Goal: Information Seeking & Learning: Learn about a topic

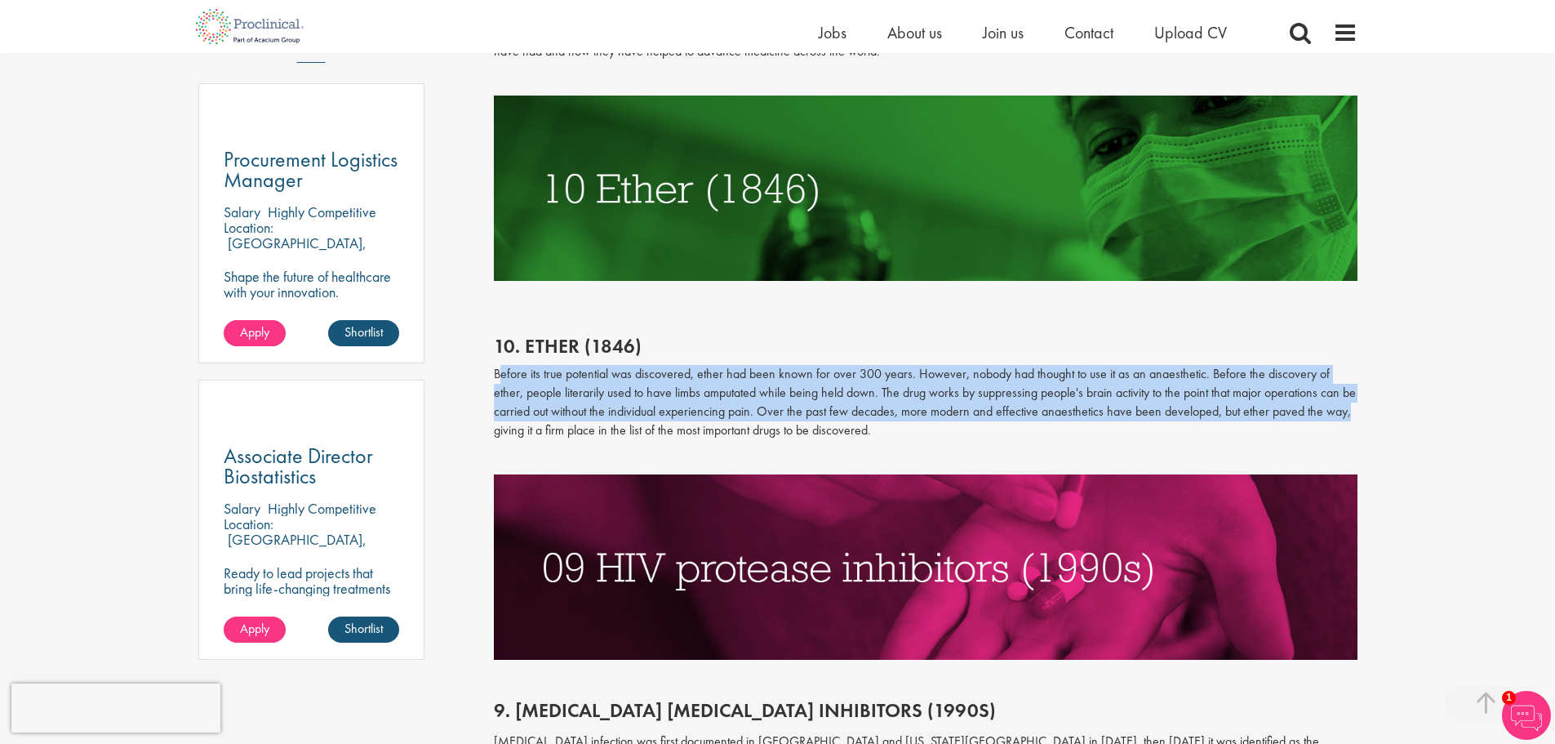
drag, startPoint x: 500, startPoint y: 380, endPoint x: 1347, endPoint y: 415, distance: 848.0
click at [1347, 415] on p "Before its true potential was discovered, ether had been known for over 300 yea…" at bounding box center [926, 402] width 864 height 74
click at [1021, 415] on p "Before its true potential was discovered, ether had been known for over 300 yea…" at bounding box center [926, 402] width 864 height 74
drag, startPoint x: 984, startPoint y: 427, endPoint x: 509, endPoint y: 380, distance: 477.3
click at [509, 380] on p "Before its true potential was discovered, ether had been known for over 300 yea…" at bounding box center [926, 402] width 864 height 74
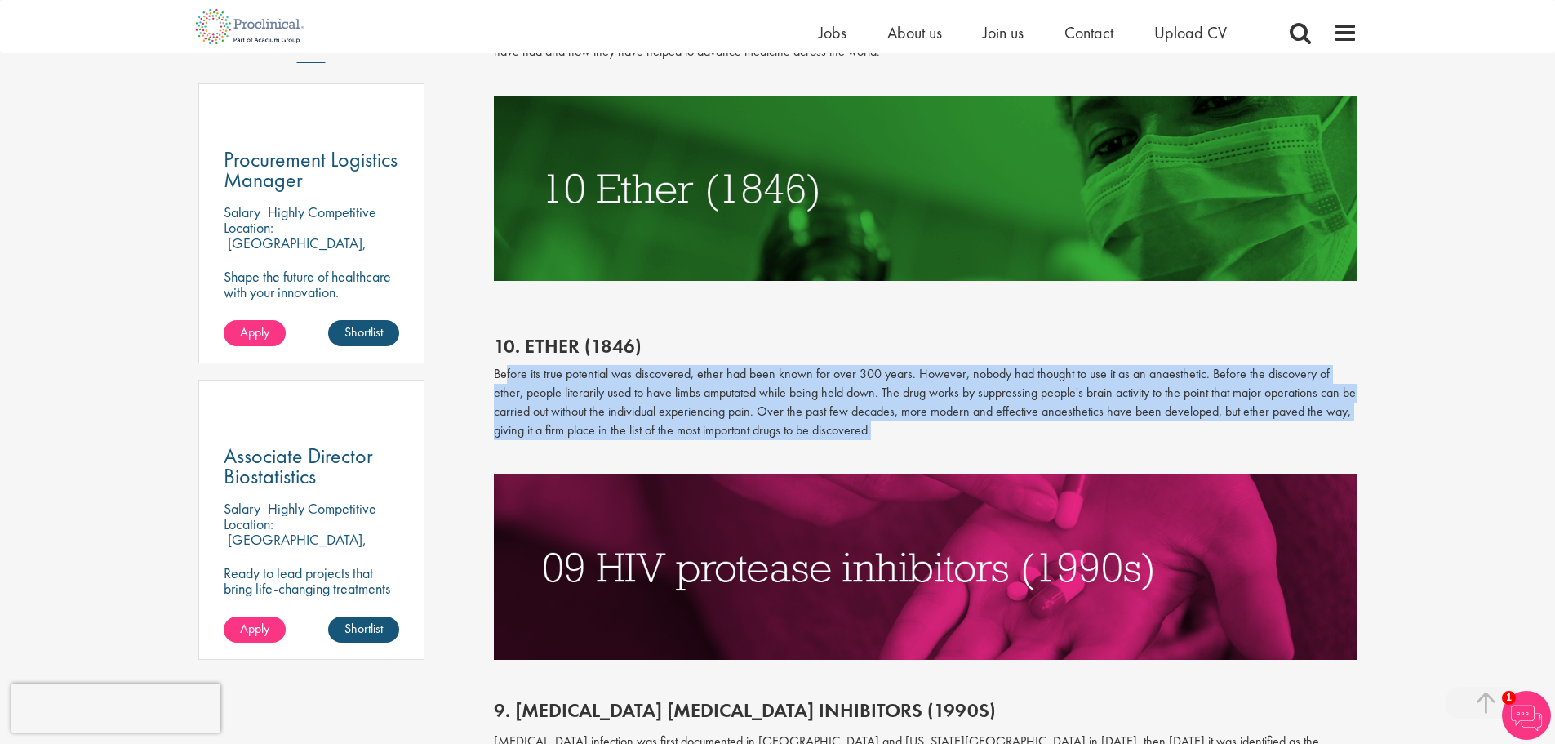
click at [563, 385] on p "Before its true potential was discovered, ether had been known for over 300 yea…" at bounding box center [926, 402] width 864 height 74
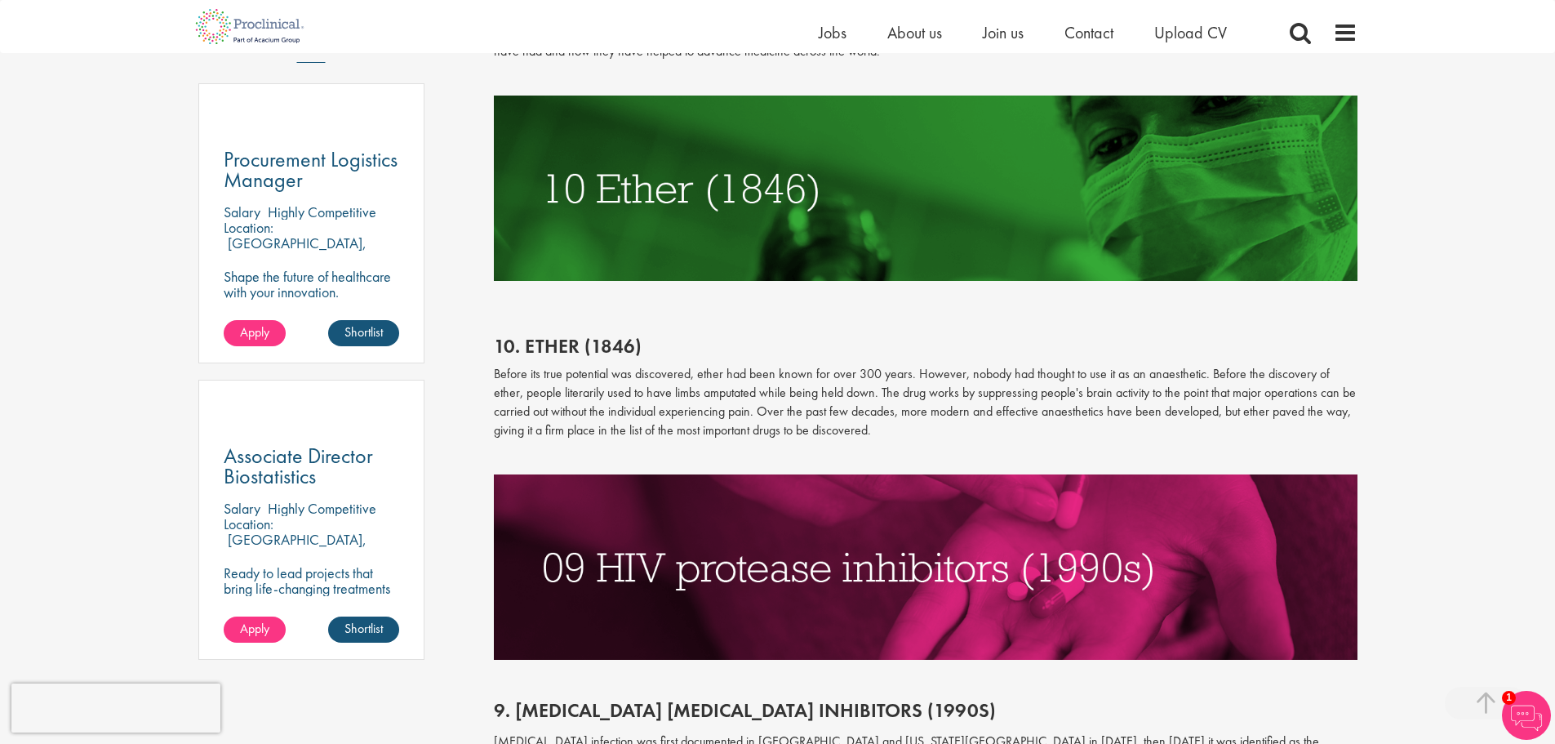
click at [573, 384] on p "Before its true potential was discovered, ether had been known for over 300 yea…" at bounding box center [926, 402] width 864 height 74
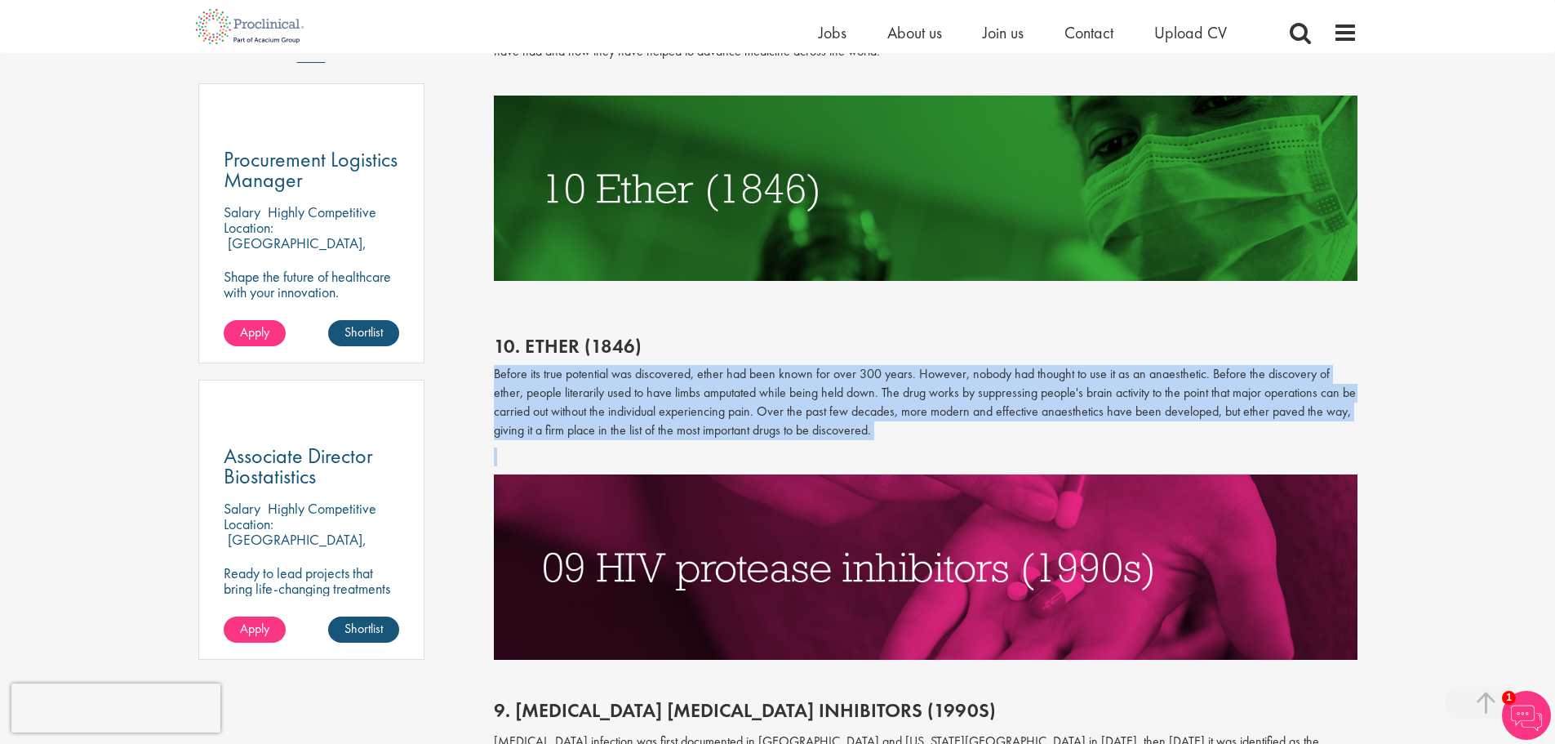
click at [573, 384] on p "Before its true potential was discovered, ether had been known for over 300 yea…" at bounding box center [926, 402] width 864 height 74
click at [655, 384] on p "Before its true potential was discovered, ether had been known for over 300 yea…" at bounding box center [926, 402] width 864 height 74
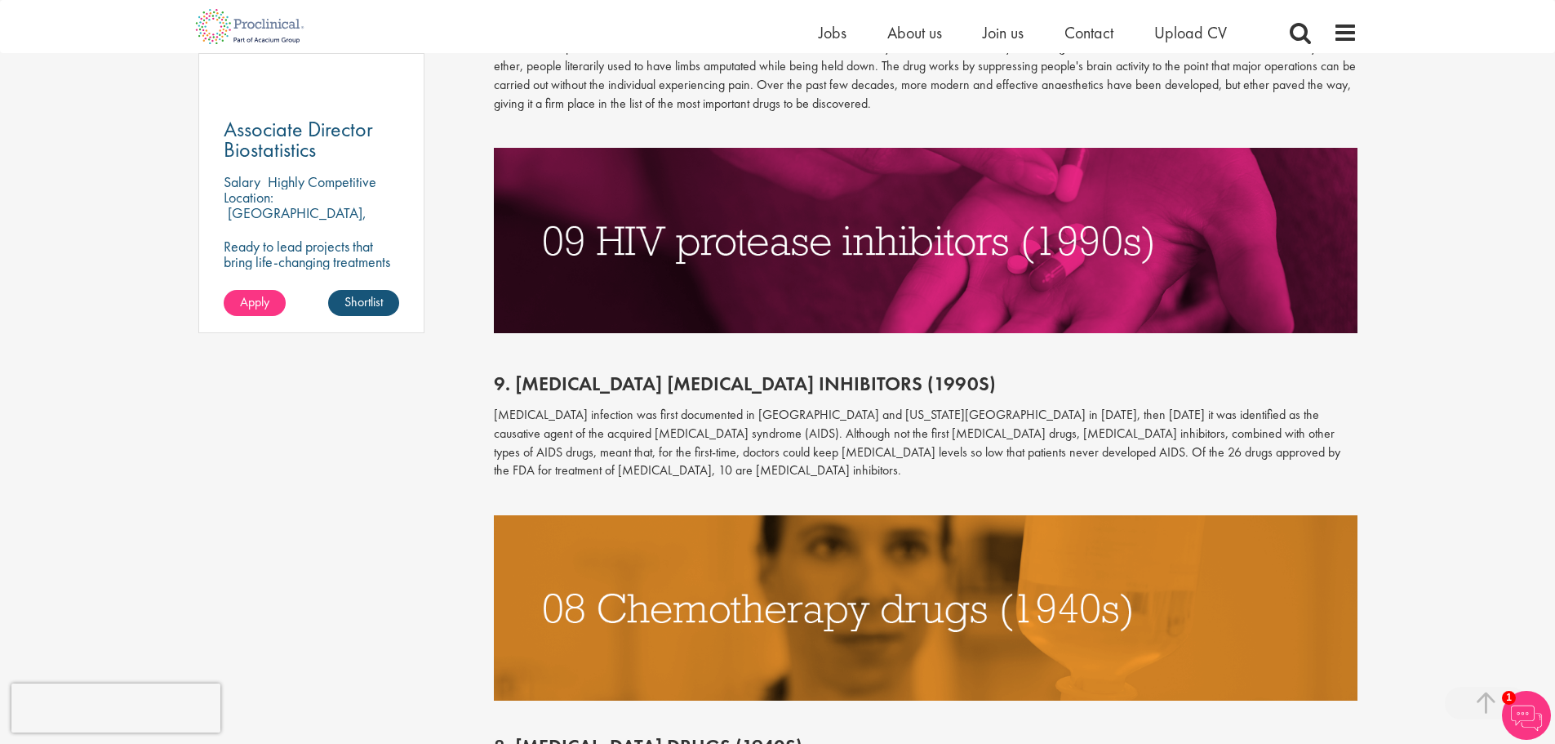
scroll to position [1306, 0]
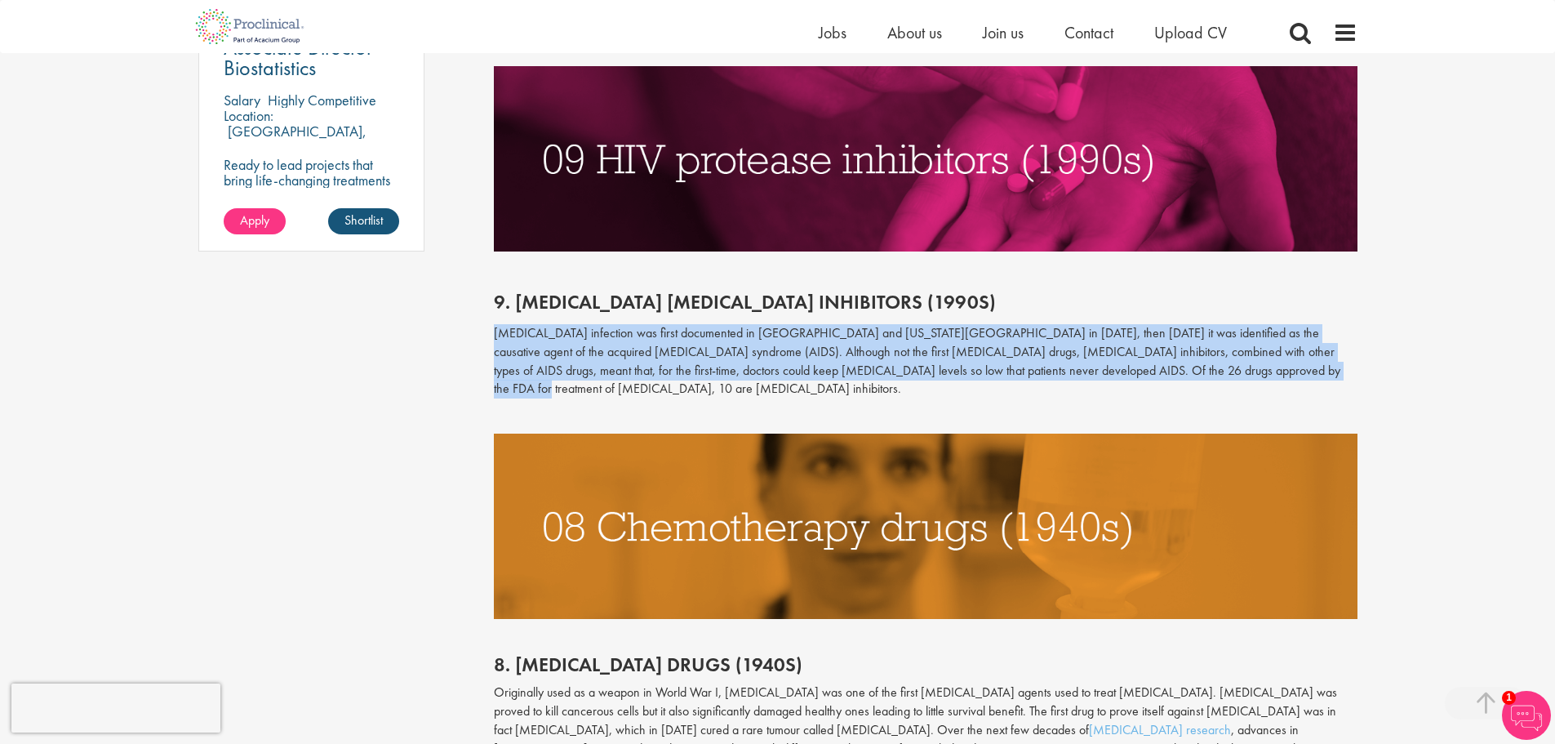
drag, startPoint x: 498, startPoint y: 330, endPoint x: 1207, endPoint y: 375, distance: 710.7
click at [1207, 375] on p "[MEDICAL_DATA] infection was first documented in [GEOGRAPHIC_DATA] and [US_STAT…" at bounding box center [926, 361] width 864 height 74
click at [1130, 433] on img at bounding box center [926, 525] width 864 height 185
click at [1089, 360] on p "[MEDICAL_DATA] infection was first documented in [GEOGRAPHIC_DATA] and [US_STAT…" at bounding box center [926, 361] width 864 height 74
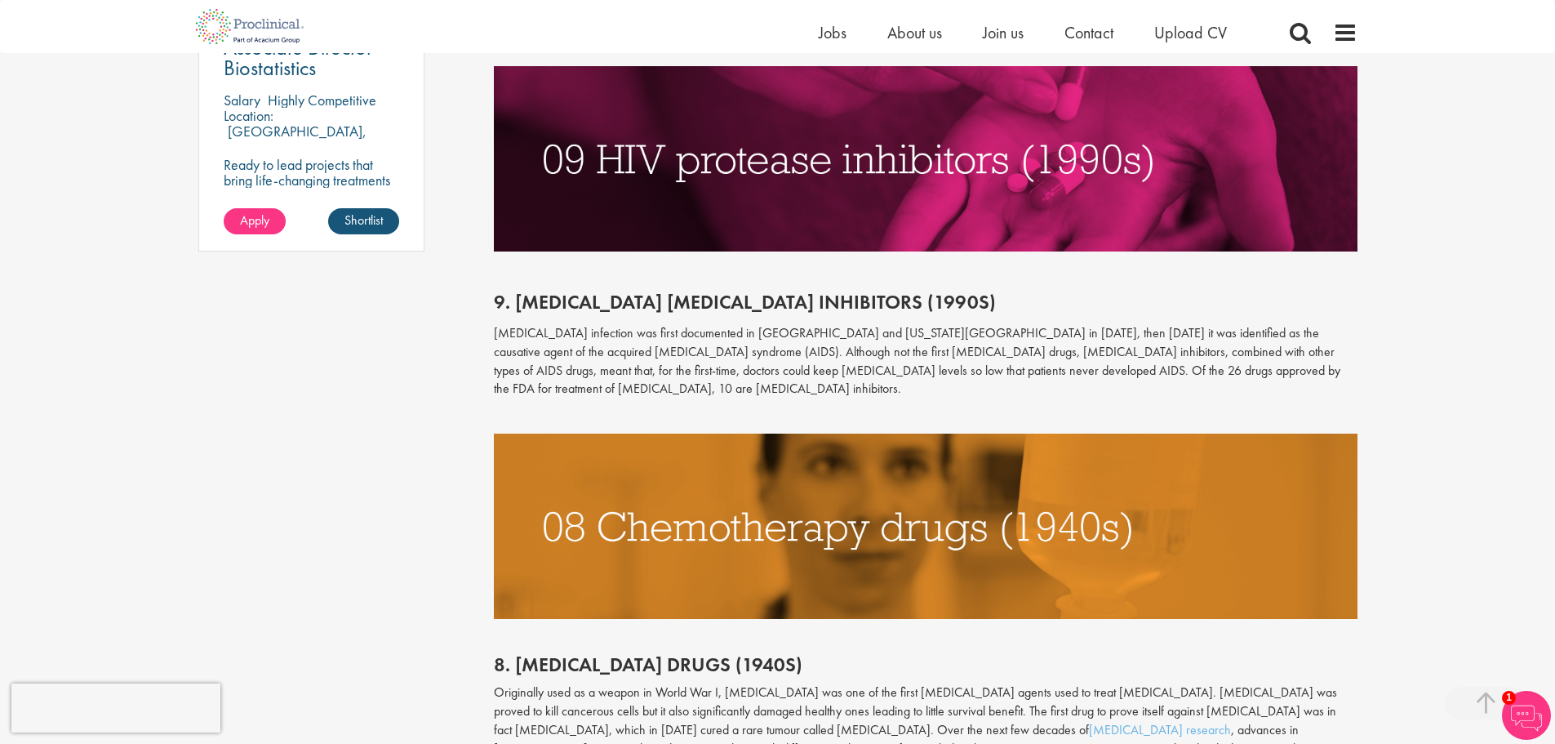
click at [815, 331] on span "[MEDICAL_DATA] infection was first documented in [GEOGRAPHIC_DATA] and [US_STAT…" at bounding box center [917, 360] width 846 height 73
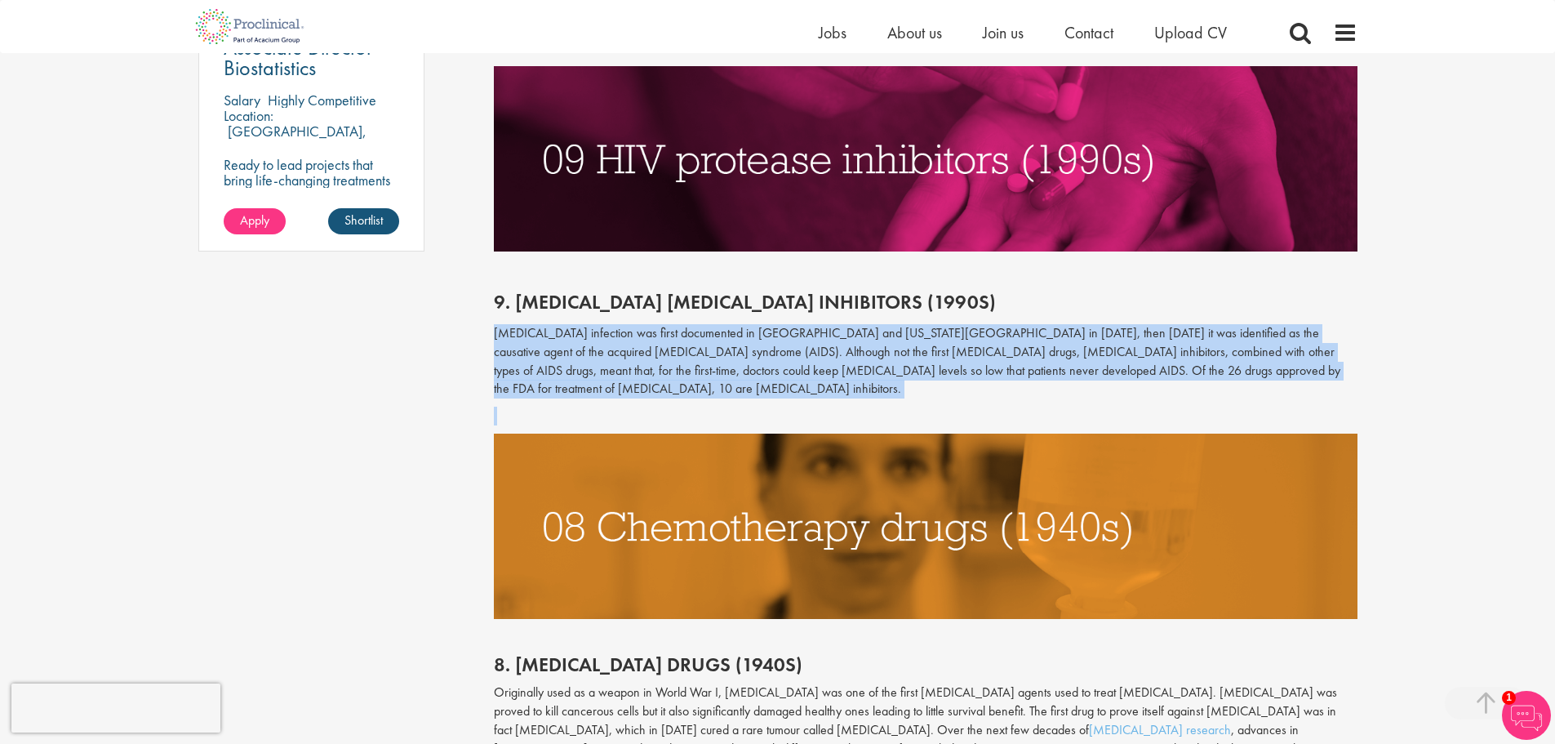
click at [815, 331] on span "[MEDICAL_DATA] infection was first documented in [GEOGRAPHIC_DATA] and [US_STAT…" at bounding box center [917, 360] width 846 height 73
click at [854, 347] on span "[MEDICAL_DATA] infection was first documented in [GEOGRAPHIC_DATA] and [US_STAT…" at bounding box center [917, 360] width 846 height 73
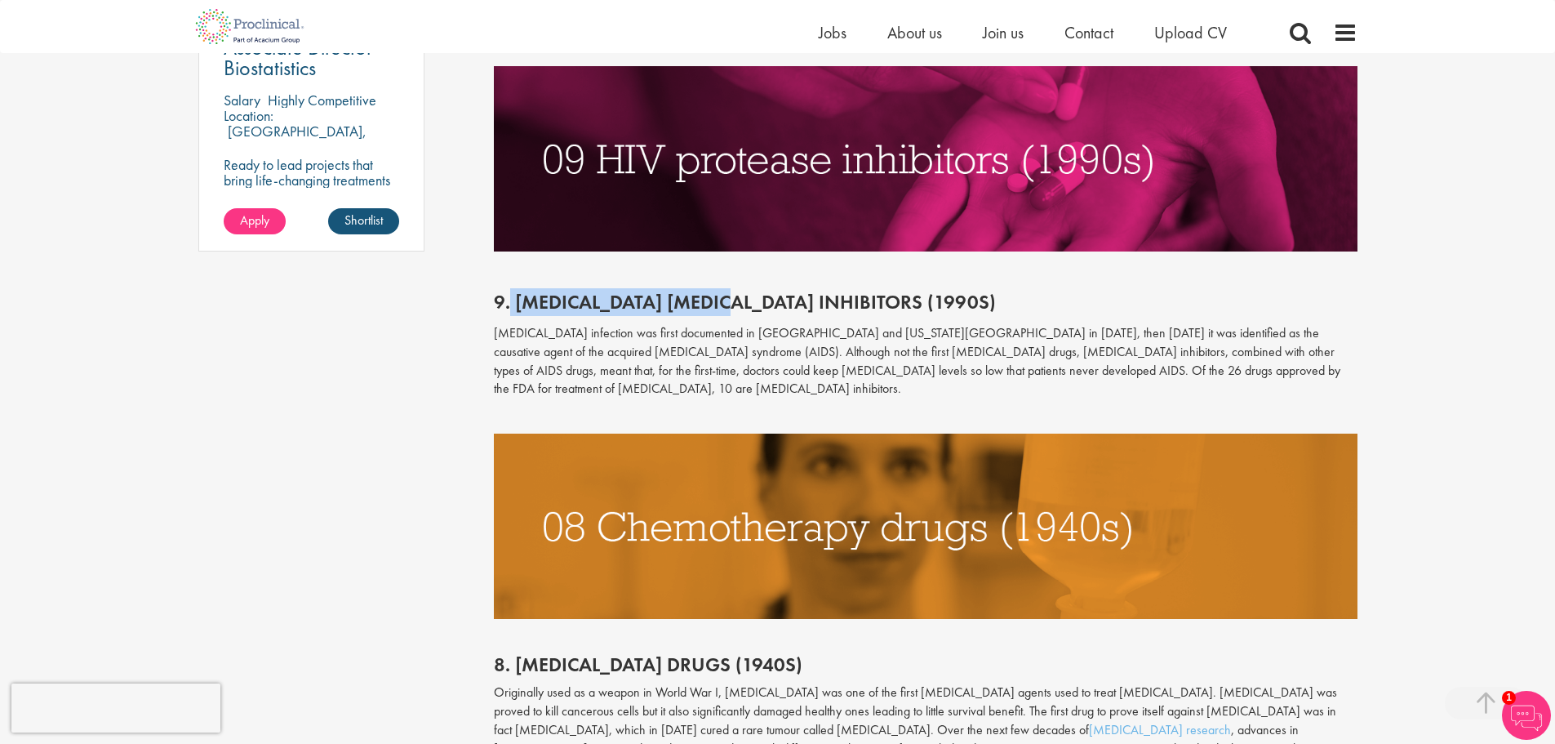
drag, startPoint x: 512, startPoint y: 297, endPoint x: 724, endPoint y: 300, distance: 212.2
click at [724, 300] on span "9. [MEDICAL_DATA] [MEDICAL_DATA] inhibitors (1990s)" at bounding box center [745, 301] width 502 height 25
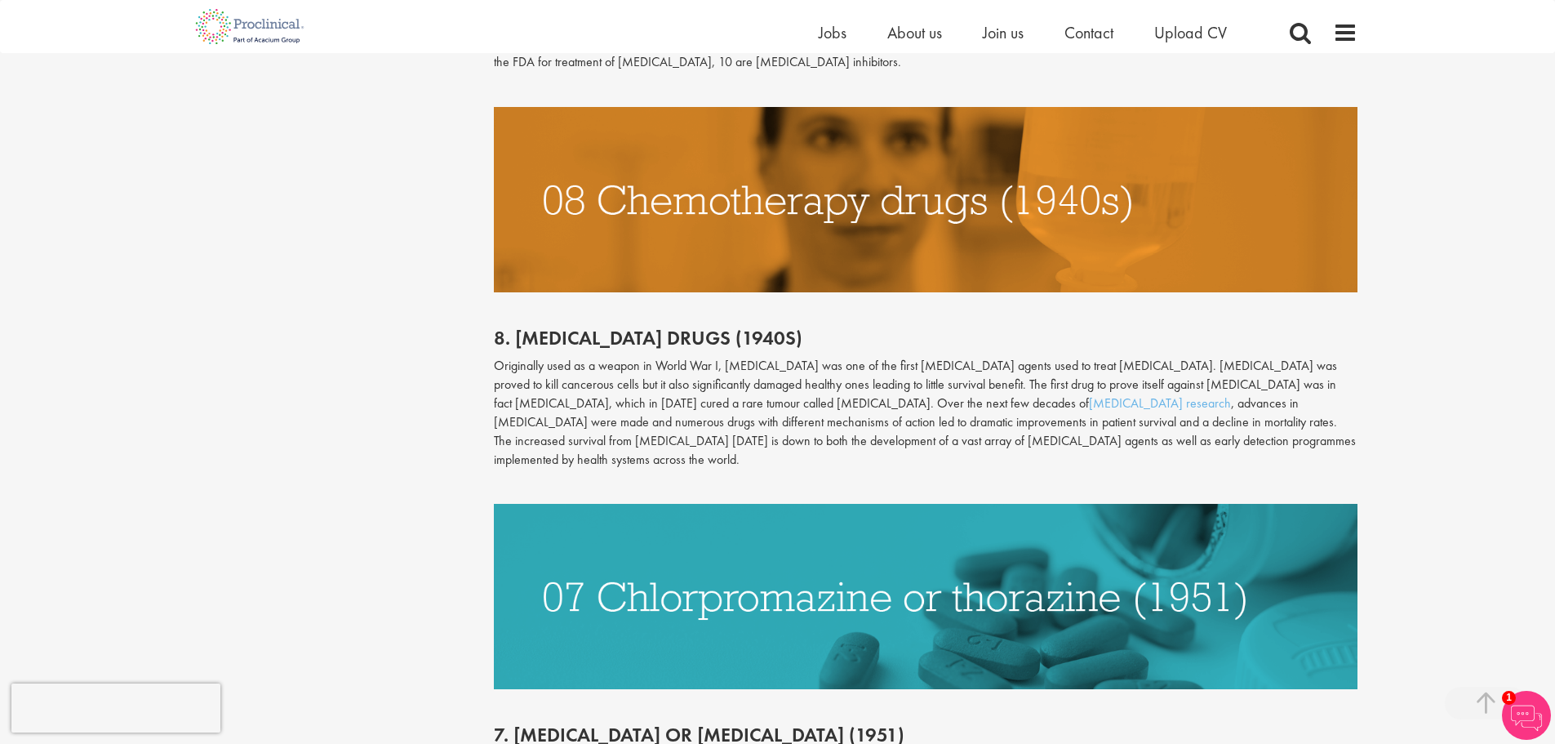
scroll to position [1714, 0]
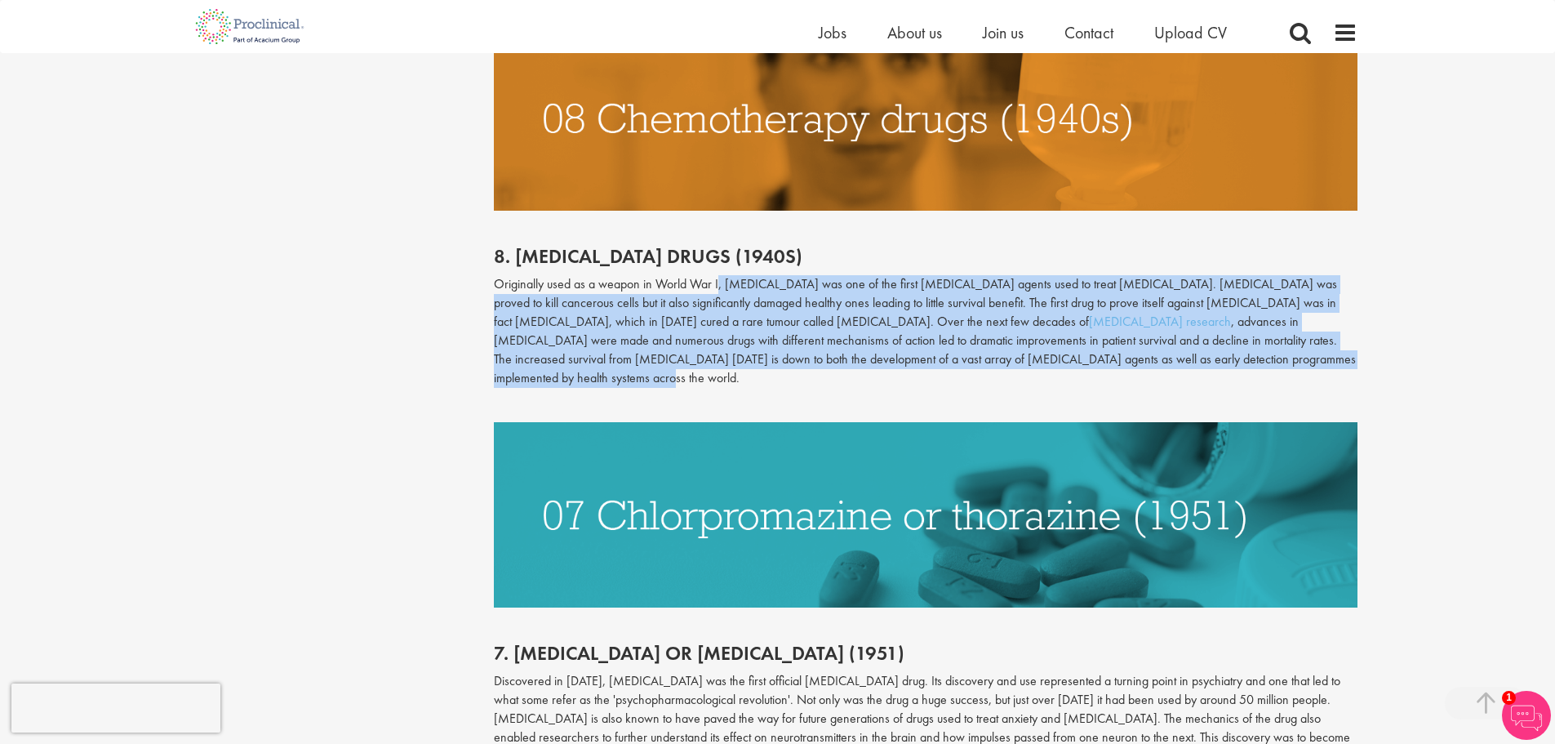
drag, startPoint x: 718, startPoint y: 266, endPoint x: 1250, endPoint y: 343, distance: 537.7
click at [1250, 343] on p "Originally used as a weapon in World War I, [MEDICAL_DATA] was one of the first…" at bounding box center [926, 331] width 864 height 112
click at [680, 305] on p "Originally used as a weapon in World War I, [MEDICAL_DATA] was one of the first…" at bounding box center [926, 331] width 864 height 112
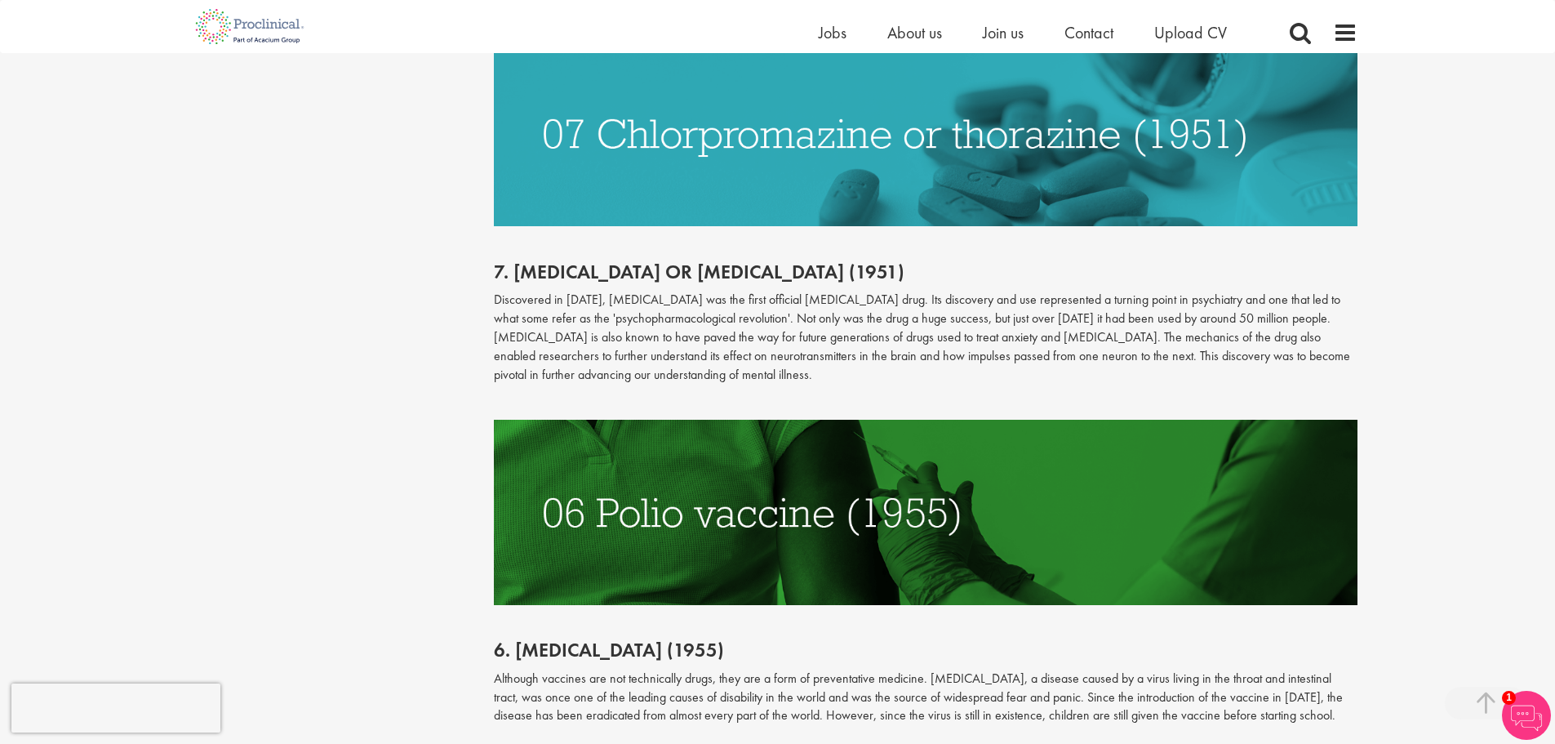
scroll to position [2122, 0]
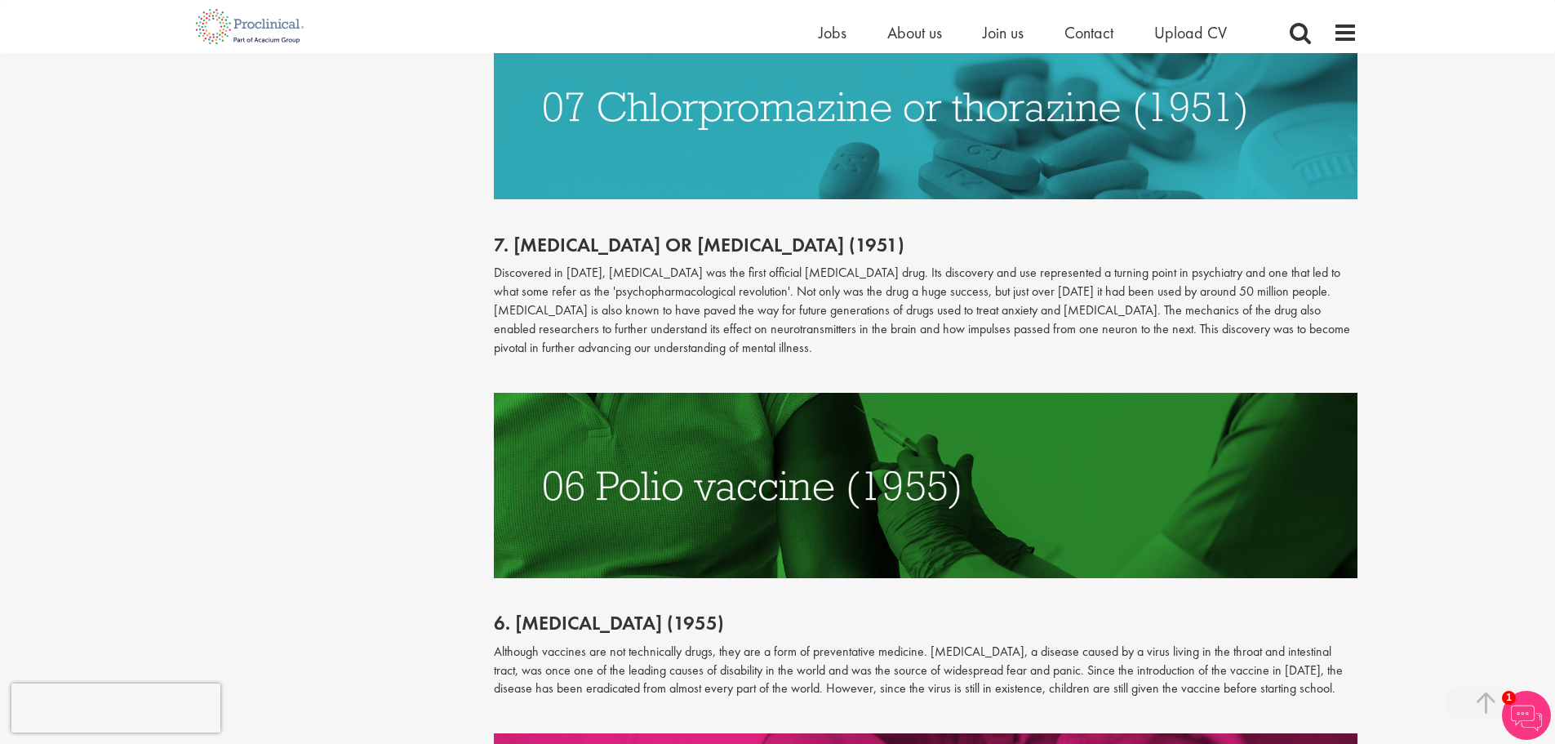
click at [616, 234] on h2 "7. [MEDICAL_DATA] or [MEDICAL_DATA] (1951)" at bounding box center [926, 244] width 864 height 21
copy h2 "[MEDICAL_DATA]"
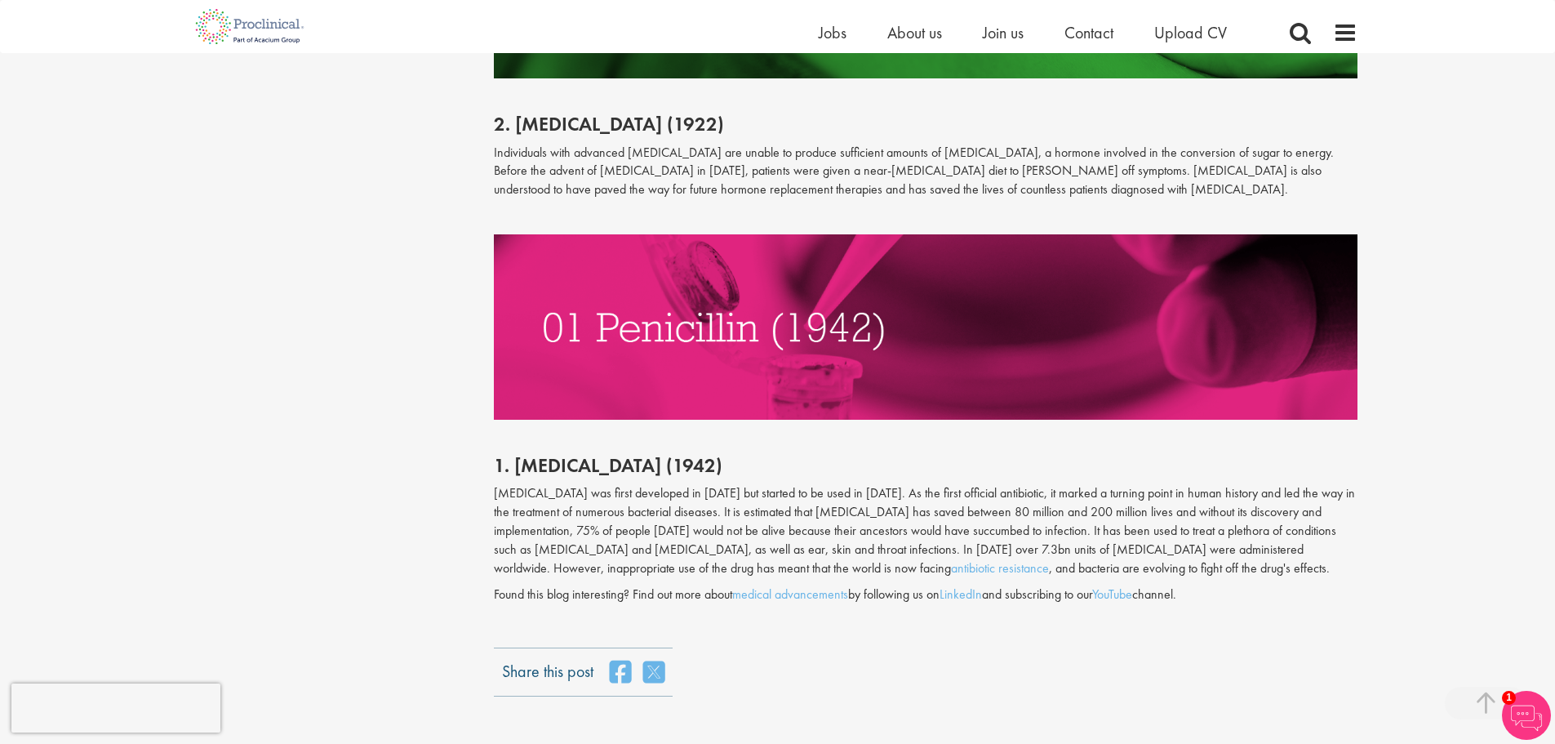
scroll to position [4163, 0]
